Goal: Task Accomplishment & Management: Complete application form

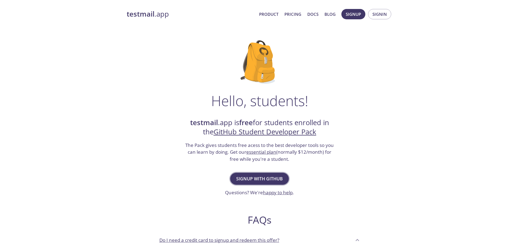
click at [250, 181] on span "Signup with GitHub" at bounding box center [259, 179] width 47 height 8
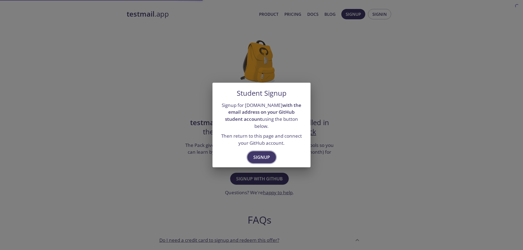
click at [261, 158] on button "Signup" at bounding box center [261, 157] width 29 height 12
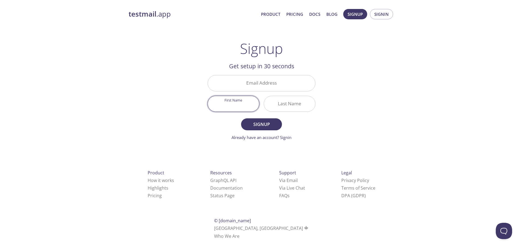
click at [242, 104] on input "First Name" at bounding box center [233, 104] width 51 height 16
click at [266, 84] on input "Email Address" at bounding box center [261, 83] width 107 height 16
click at [258, 82] on input "Email Address" at bounding box center [261, 83] width 107 height 16
click at [164, 136] on div "testmail .app Product Pricing Docs Blog Signup Signin Signup Get setup in 30 se…" at bounding box center [261, 130] width 279 height 250
click at [252, 88] on input "Email Address" at bounding box center [261, 83] width 107 height 16
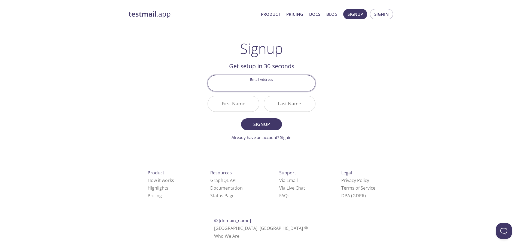
type input "[EMAIL_ADDRESS][DOMAIN_NAME]"
click at [231, 104] on input "First Name" at bounding box center [233, 104] width 51 height 16
type input "Hema"
click at [293, 102] on input "Last Name" at bounding box center [289, 104] width 51 height 16
click at [253, 127] on span "Signup" at bounding box center [261, 125] width 29 height 8
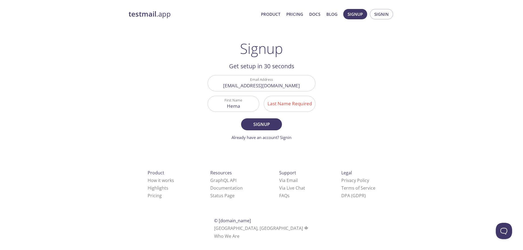
click at [283, 108] on input "Last Name Required" at bounding box center [289, 104] width 51 height 16
type input "[PERSON_NAME]"
click at [270, 126] on span "Signup" at bounding box center [261, 125] width 29 height 8
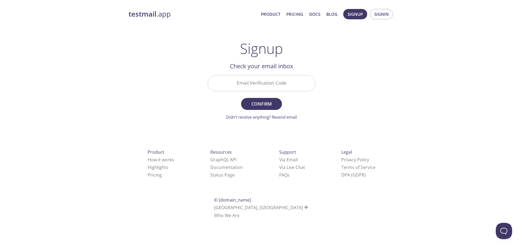
click at [251, 90] on input "Email Verification Code" at bounding box center [261, 83] width 107 height 16
click at [245, 79] on input "Email Verification Code" at bounding box center [261, 83] width 107 height 16
paste input "3CYNTTS"
type input "3CYNTTS"
click at [253, 104] on span "Confirm" at bounding box center [261, 104] width 29 height 8
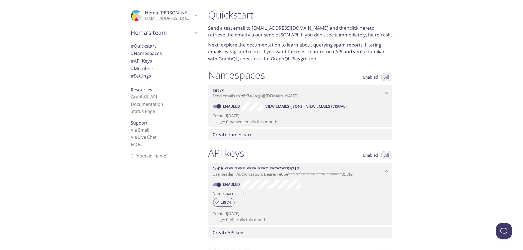
click at [373, 77] on span "Enabled" at bounding box center [370, 77] width 15 height 0
click at [384, 73] on button "All" at bounding box center [386, 77] width 11 height 8
click at [350, 30] on link "click here" at bounding box center [359, 28] width 20 height 6
click at [301, 60] on link "GraphQL Playground" at bounding box center [293, 59] width 45 height 6
